Goal: Transaction & Acquisition: Purchase product/service

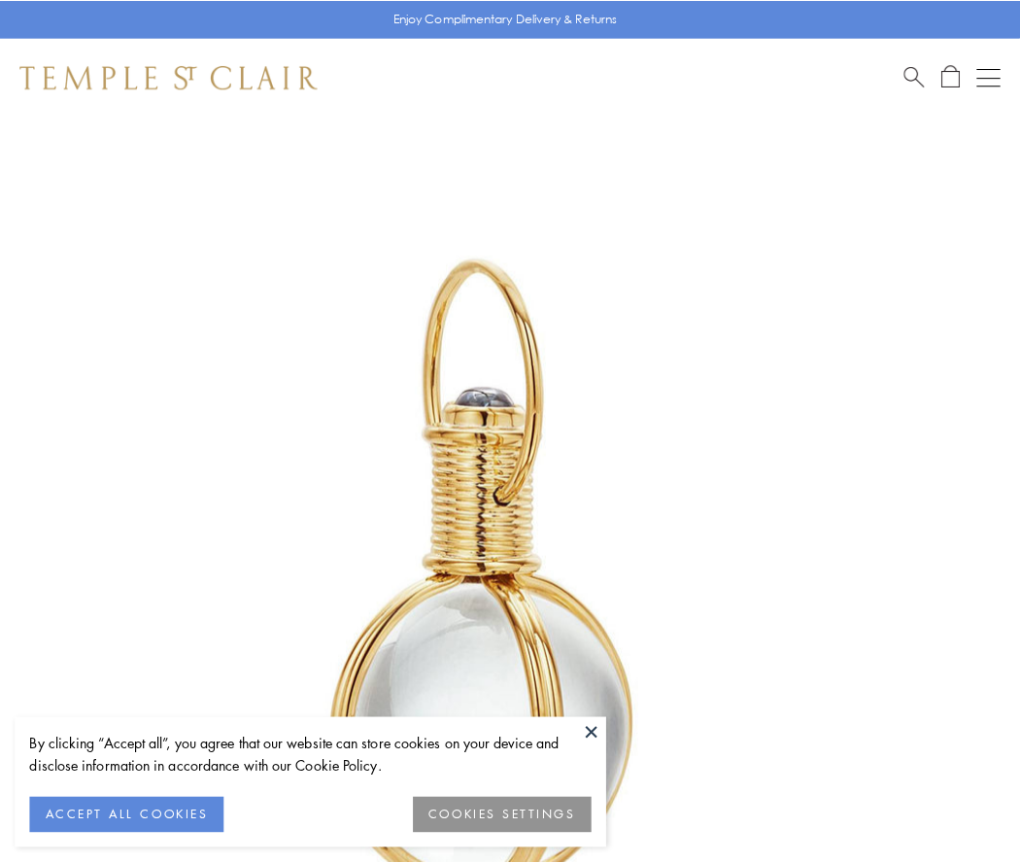
scroll to position [507, 0]
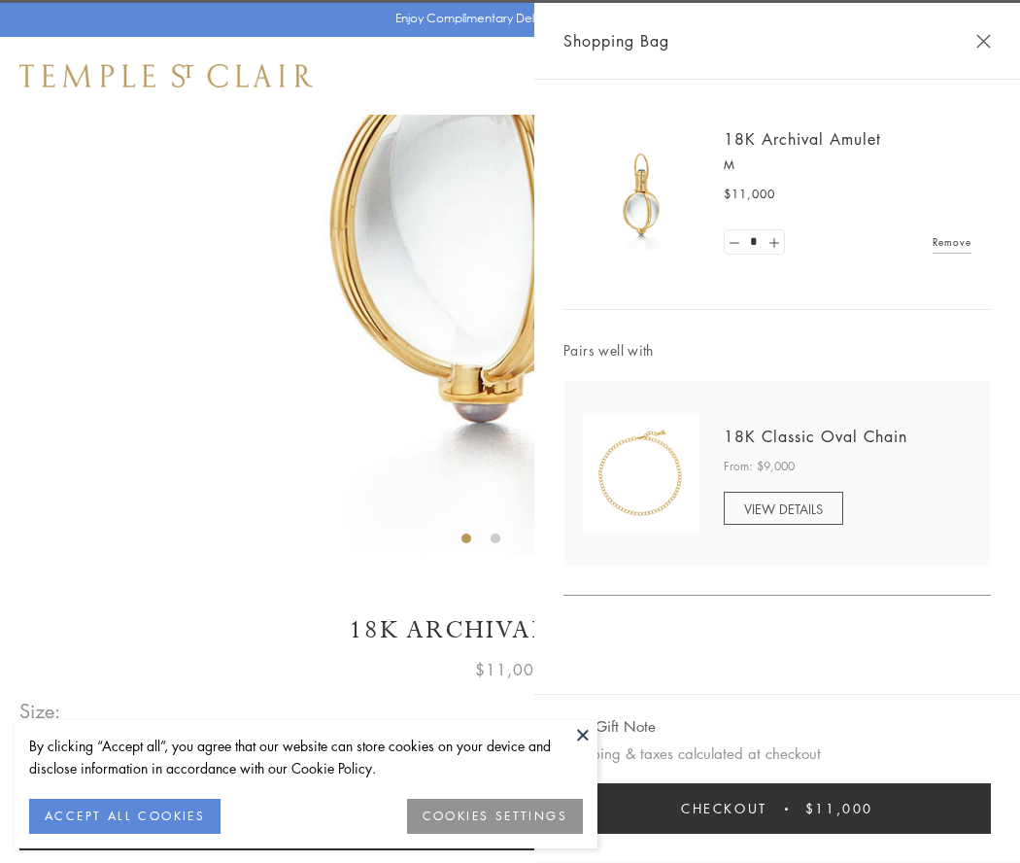
click at [777, 808] on button "Checkout $11,000" at bounding box center [777, 808] width 427 height 51
